Goal: Task Accomplishment & Management: Manage account settings

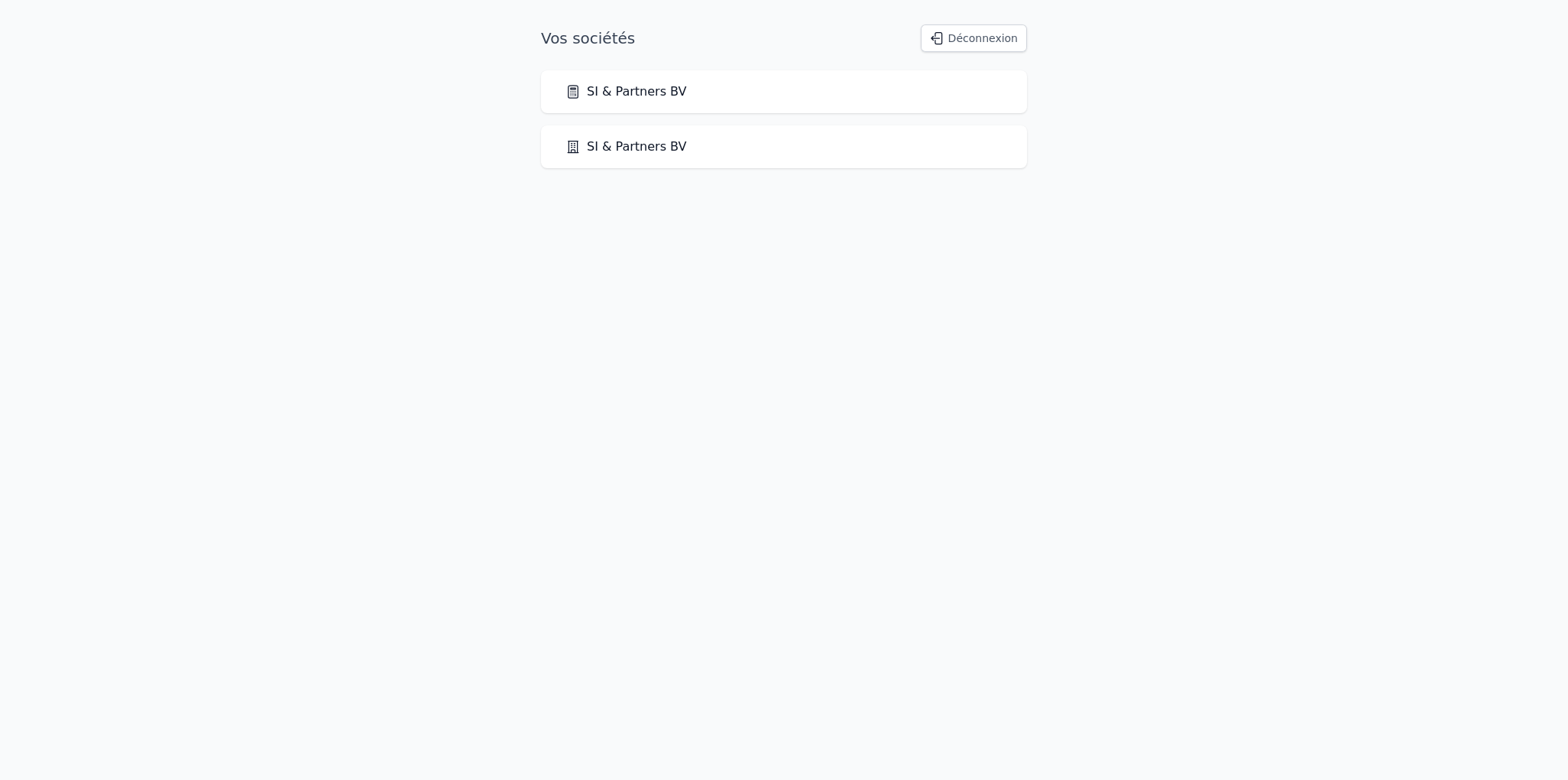
click at [988, 42] on button "Déconnexion" at bounding box center [974, 38] width 107 height 27
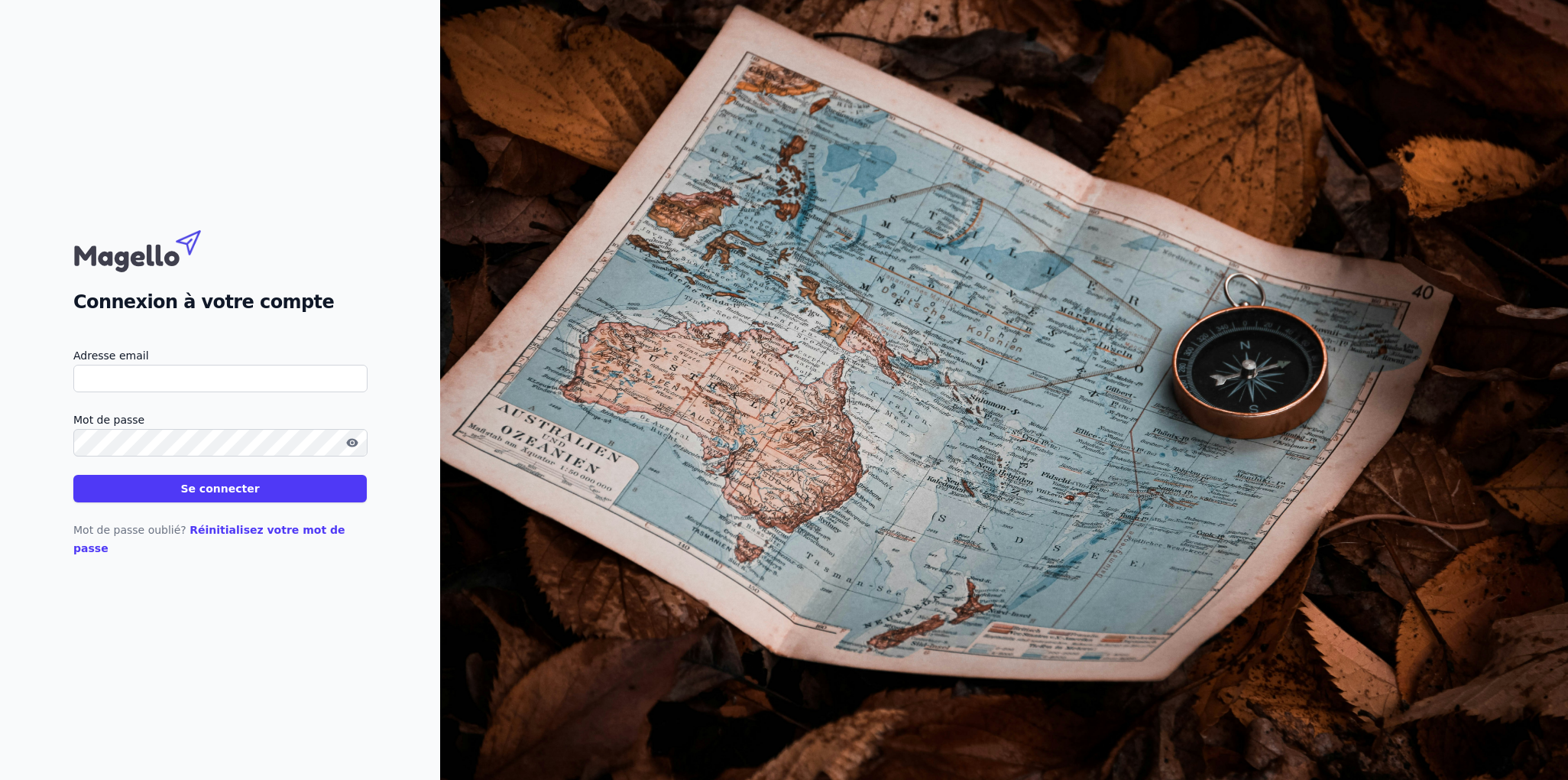
type input "[PERSON_NAME][EMAIL_ADDRESS][PERSON_NAME][DOMAIN_NAME]"
click at [351, 446] on icon "button" at bounding box center [352, 441] width 12 height 9
click at [300, 297] on div "Connexion à votre compte" at bounding box center [220, 269] width 294 height 93
